Goal: Check status: Check status

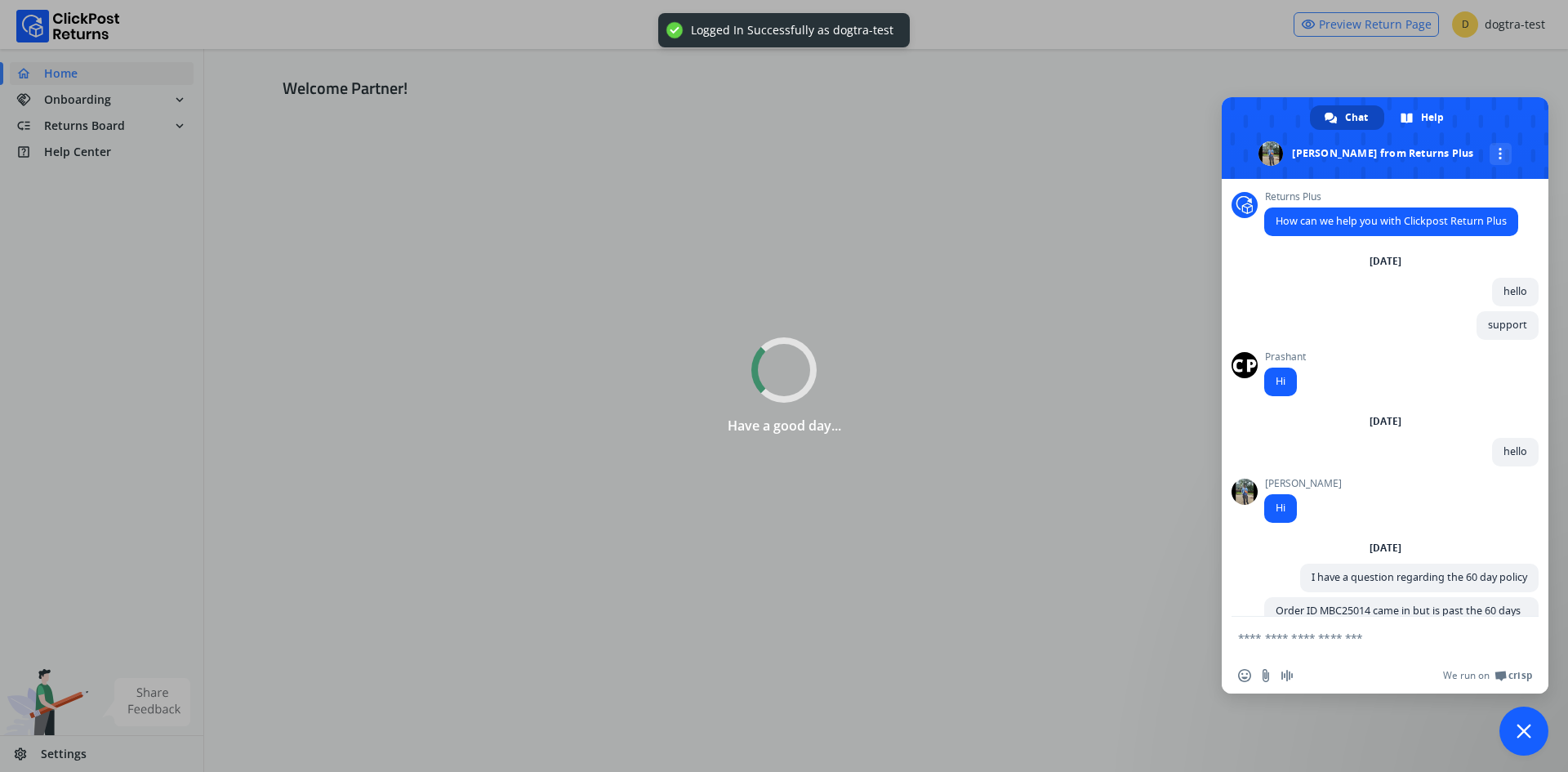
scroll to position [91, 0]
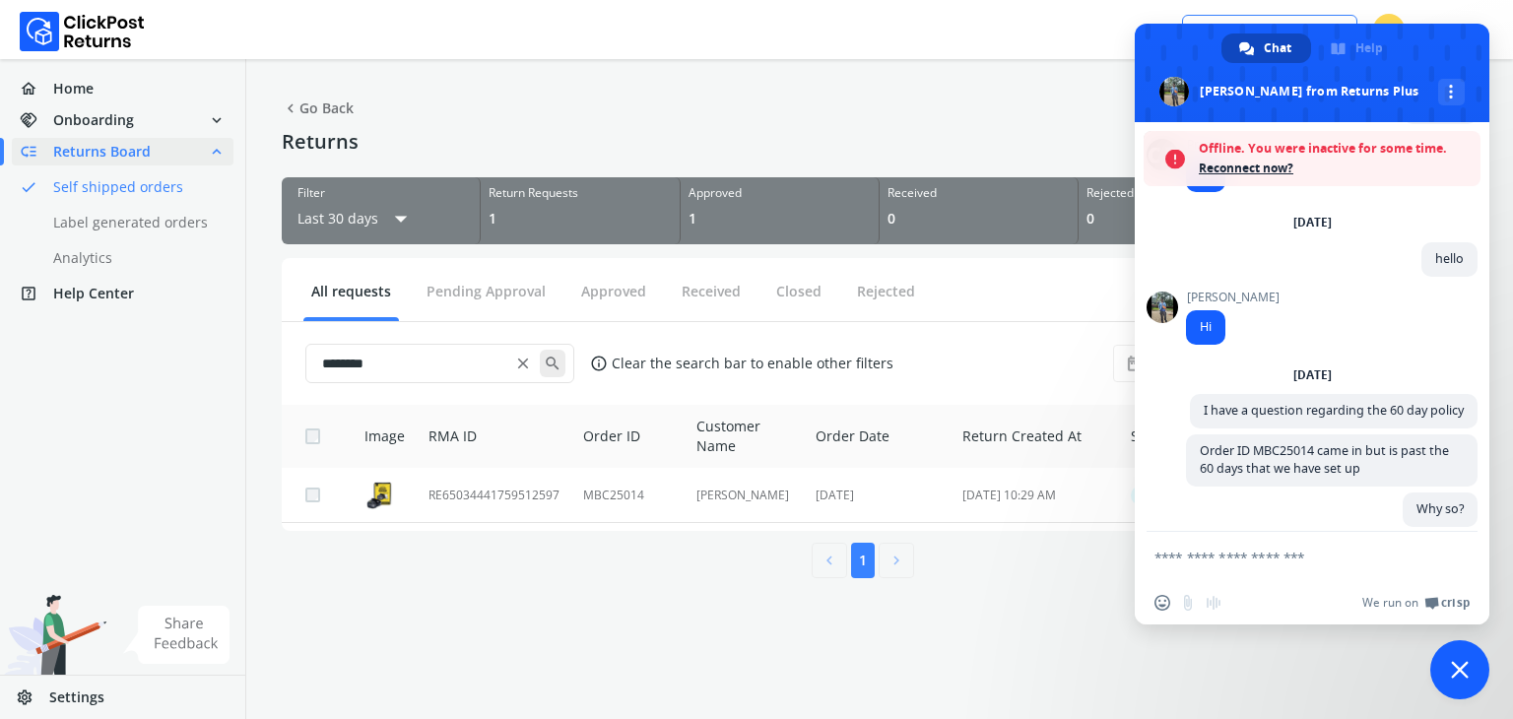
scroll to position [338, 0]
